Goal: Task Accomplishment & Management: Use online tool/utility

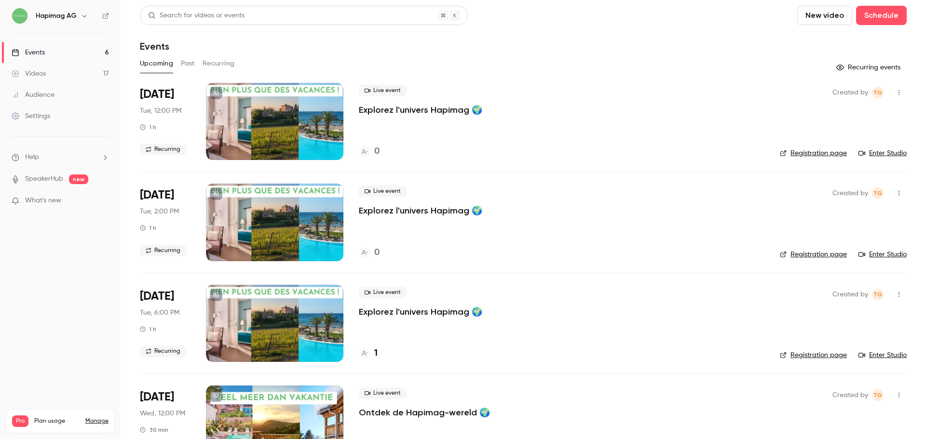
scroll to position [95, 0]
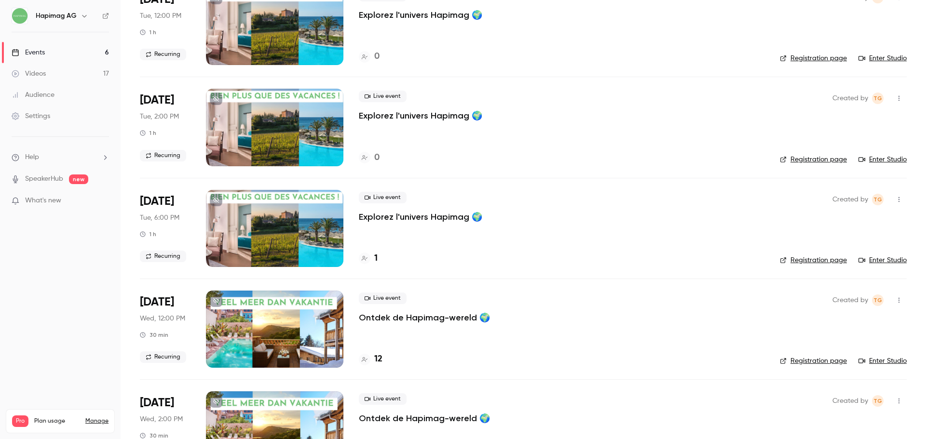
click at [380, 259] on div "1" at bounding box center [561, 258] width 405 height 13
click at [377, 259] on h4 "1" at bounding box center [375, 258] width 3 height 13
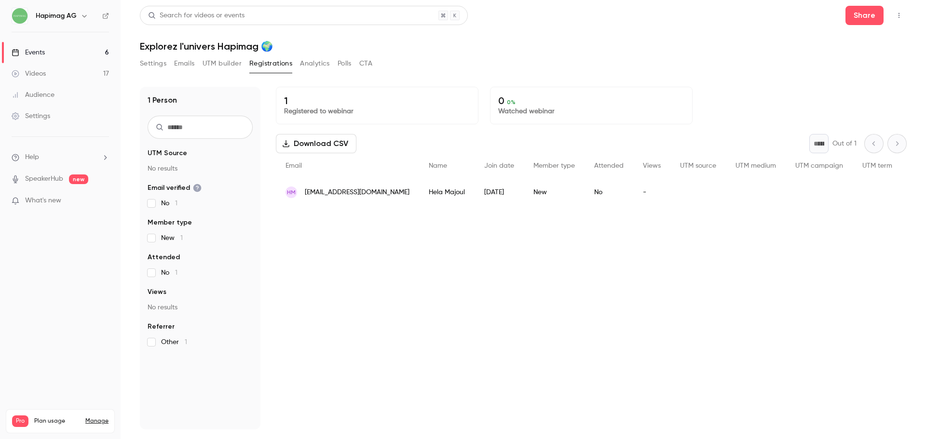
drag, startPoint x: 297, startPoint y: 189, endPoint x: 440, endPoint y: 197, distance: 142.4
click at [440, 197] on div "HM [EMAIL_ADDRESS][DOMAIN_NAME] Hela Majoul [DATE] New No -" at bounding box center [650, 192] width 748 height 27
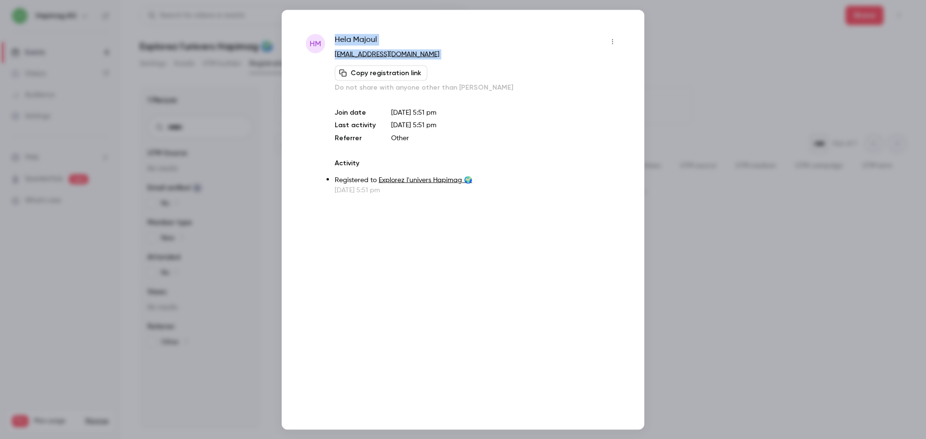
drag, startPoint x: 332, startPoint y: 34, endPoint x: 431, endPoint y: 62, distance: 102.3
click at [431, 62] on div "HM [PERSON_NAME] [EMAIL_ADDRESS][DOMAIN_NAME] Copy registration link Do not sha…" at bounding box center [463, 114] width 314 height 161
copy div "[PERSON_NAME] [EMAIL_ADDRESS][DOMAIN_NAME] Copy registration link"
